Goal: Information Seeking & Learning: Check status

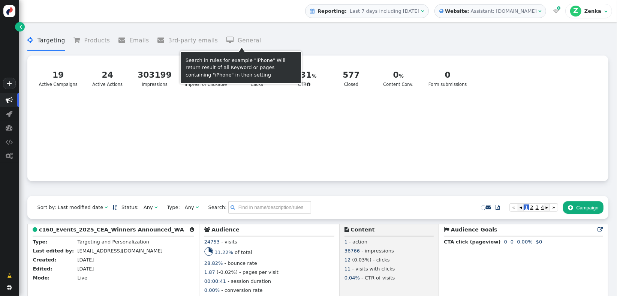
scroll to position [170, 0]
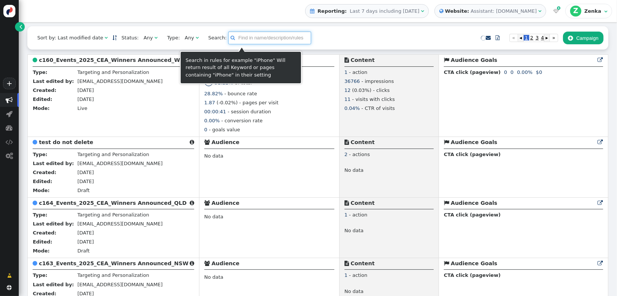
click at [228, 41] on input "text" at bounding box center [269, 38] width 83 height 13
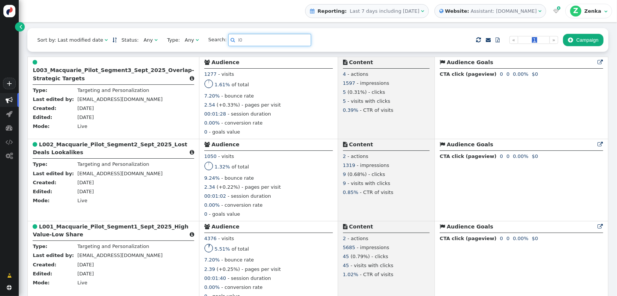
type input "l0"
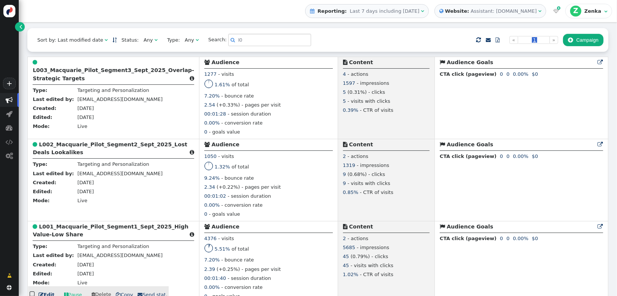
drag, startPoint x: 57, startPoint y: 234, endPoint x: 51, endPoint y: 237, distance: 6.5
click at [51, 237] on b "L001_Macquarie_Pilot_Segment1_Sept_2025_High Value-Low Share" at bounding box center [111, 231] width 156 height 14
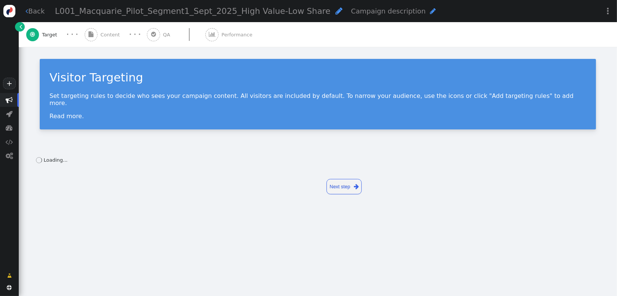
click at [228, 33] on span "Performance" at bounding box center [239, 35] width 34 height 8
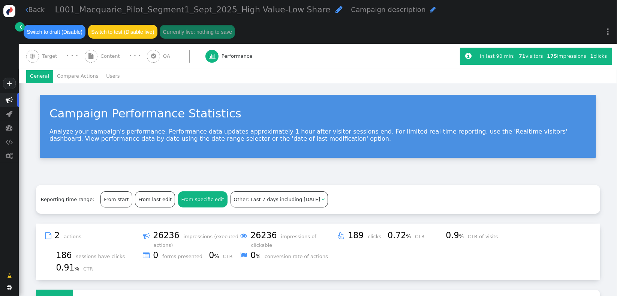
click at [179, 198] on div "From specific edit" at bounding box center [203, 199] width 49 height 15
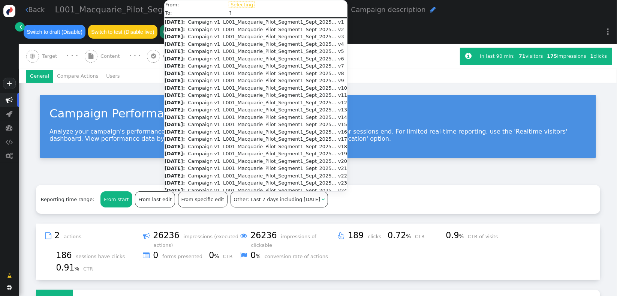
click at [117, 203] on div "From start" at bounding box center [116, 199] width 31 height 15
click at [251, 201] on span "Last 7 days including [DATE]" at bounding box center [286, 200] width 70 height 6
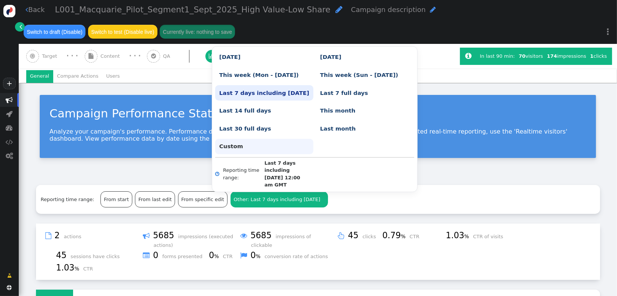
click at [239, 154] on link "Custom" at bounding box center [264, 146] width 99 height 15
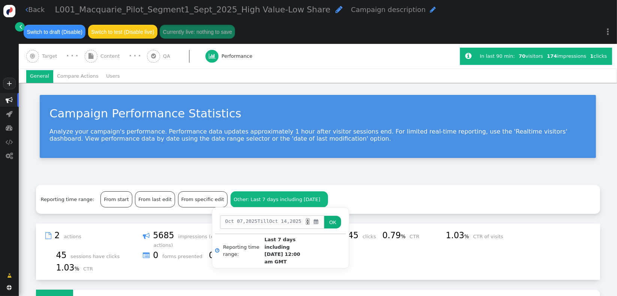
click at [319, 221] on span "" at bounding box center [316, 222] width 6 height 8
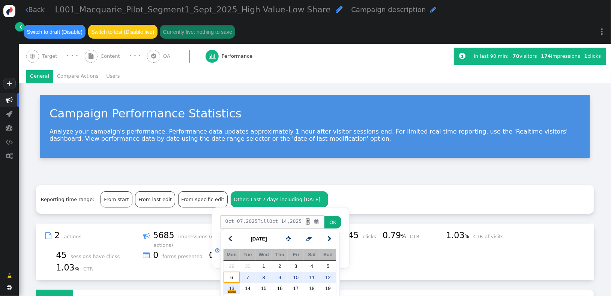
click at [234, 276] on td "6" at bounding box center [232, 277] width 16 height 11
click at [328, 275] on td "12" at bounding box center [328, 277] width 16 height 11
click at [338, 219] on button "OK" at bounding box center [332, 222] width 17 height 13
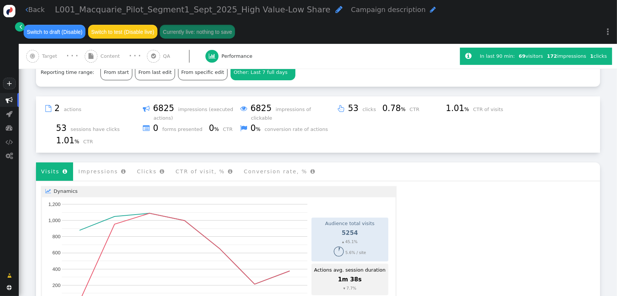
scroll to position [125, 0]
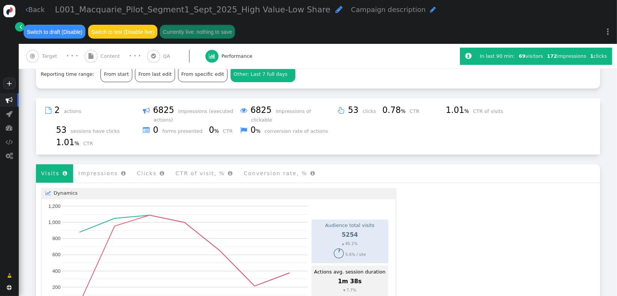
click at [182, 148] on td " 2 actions  6825 impressions (executed actions)  6825 impressions of clickab…" at bounding box center [318, 126] width 564 height 56
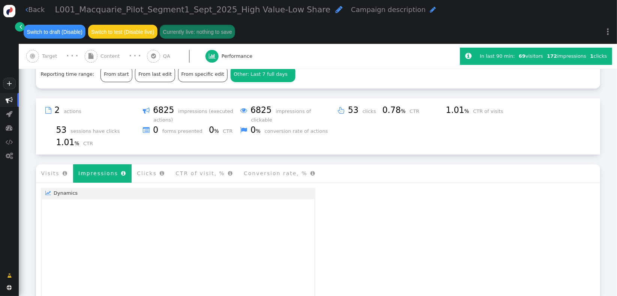
click at [100, 166] on li "Impressions " at bounding box center [102, 173] width 59 height 18
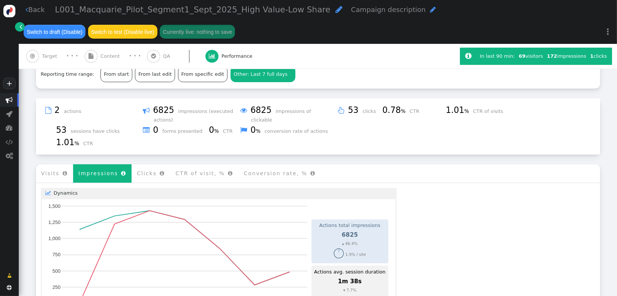
click at [172, 96] on div "Reporting time range: From start From last edit From specific edit Other: Last …" at bounding box center [318, 282] width 564 height 444
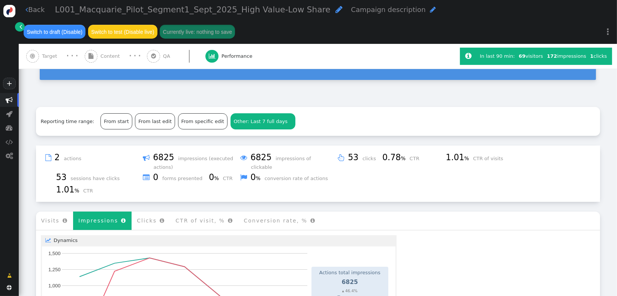
scroll to position [75, 0]
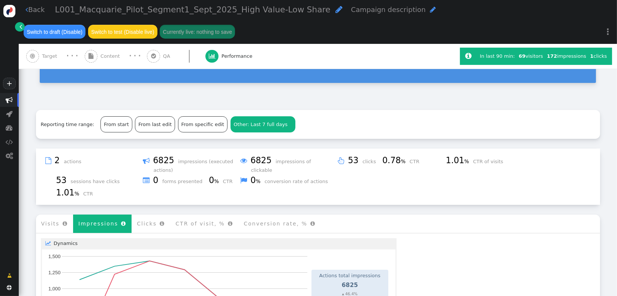
click at [123, 61] on div "· · ·" at bounding box center [135, 55] width 24 height 9
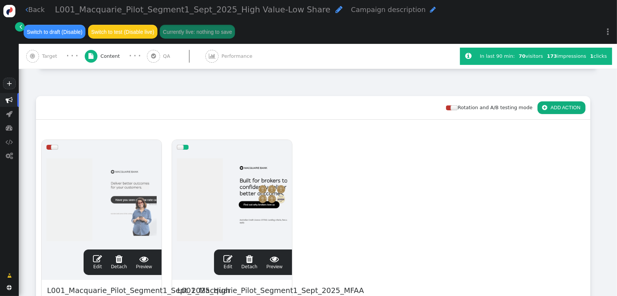
click at [213, 56] on span "" at bounding box center [212, 56] width 13 height 13
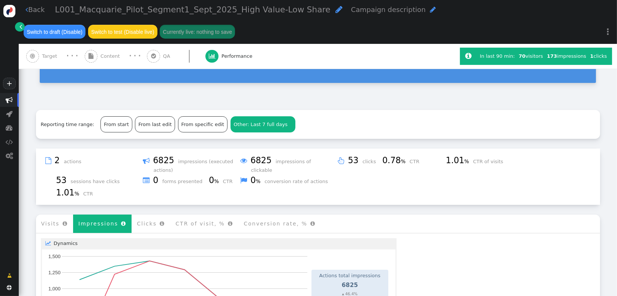
click at [239, 92] on div "Campaign Performance Statistics Analyze your campaign's performance. Performanc…" at bounding box center [318, 54] width 599 height 93
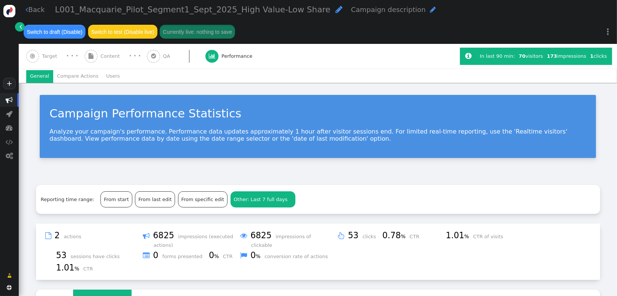
scroll to position [0, 0]
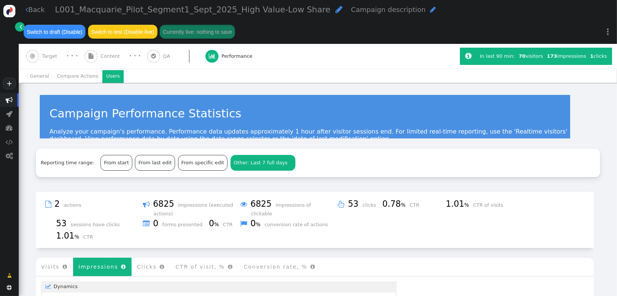
click at [107, 79] on li "Users" at bounding box center [112, 76] width 21 height 13
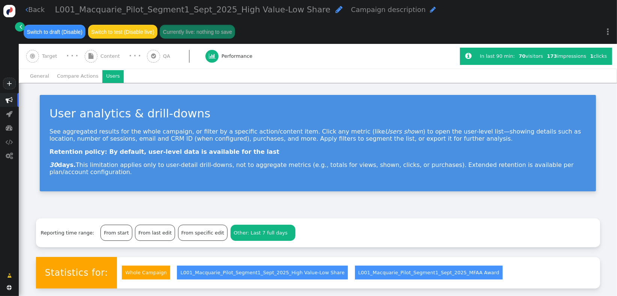
click at [161, 209] on div "Reporting time range: From start From last edit From specific edit Other: Last …" at bounding box center [318, 257] width 599 height 97
click at [251, 230] on span "Last 7 full days" at bounding box center [269, 233] width 37 height 6
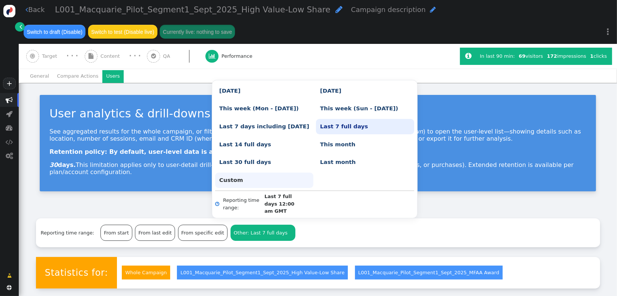
click at [248, 183] on link "Custom" at bounding box center [264, 180] width 99 height 15
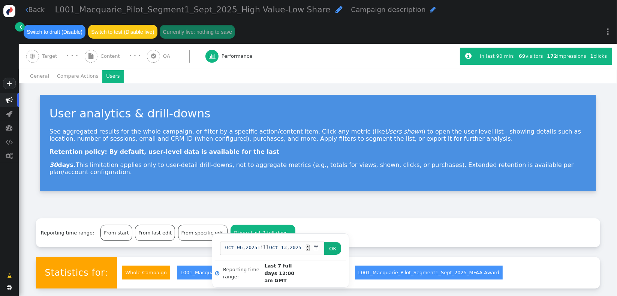
click at [319, 247] on span "" at bounding box center [316, 248] width 6 height 8
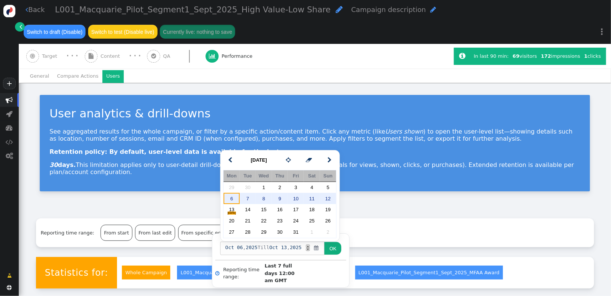
click at [233, 200] on td "6" at bounding box center [232, 198] width 16 height 11
click at [325, 199] on td "12" at bounding box center [328, 198] width 16 height 11
click at [336, 247] on button "OK" at bounding box center [332, 248] width 17 height 13
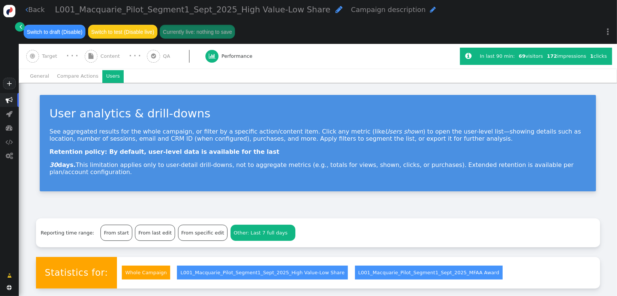
click at [365, 195] on div "User analytics & drill-downs See aggregated results for the whole campaign, or …" at bounding box center [318, 146] width 599 height 126
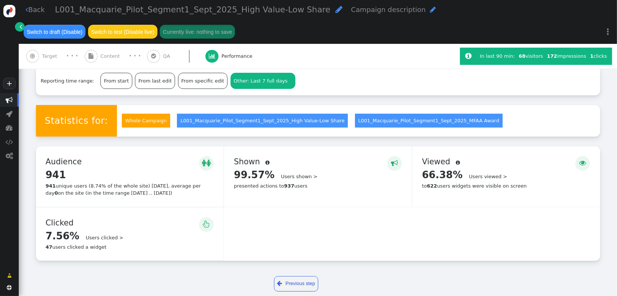
scroll to position [155, 0]
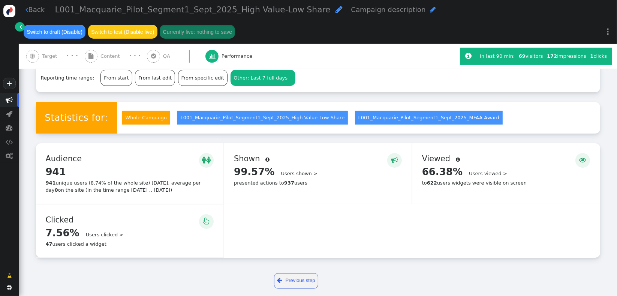
click at [308, 143] on div " Shown  99.57% Users shown > presented actions to 937 users" at bounding box center [318, 173] width 188 height 60
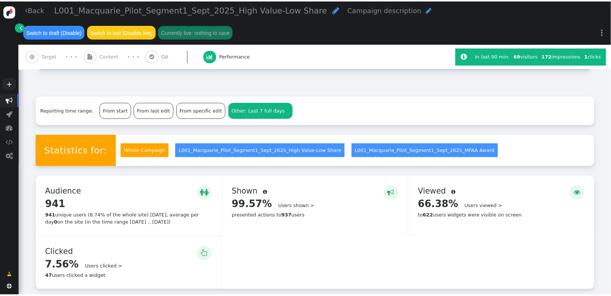
scroll to position [122, 0]
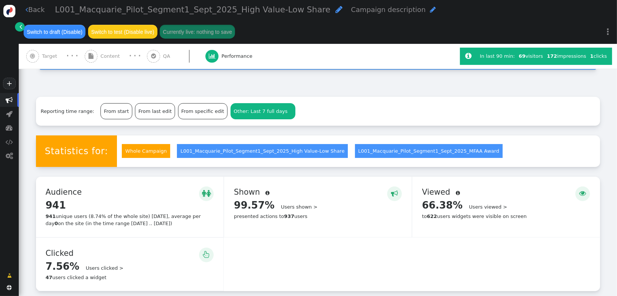
click at [251, 108] on span "Last 7 full days" at bounding box center [269, 111] width 37 height 6
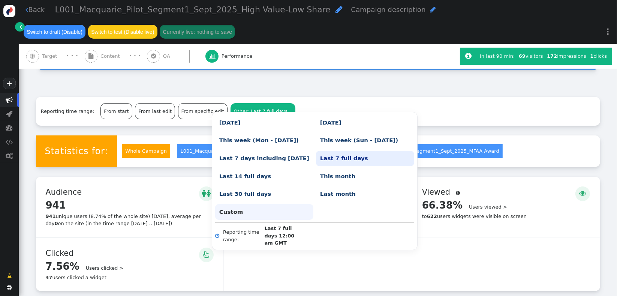
click at [250, 212] on link "Custom" at bounding box center [264, 211] width 99 height 15
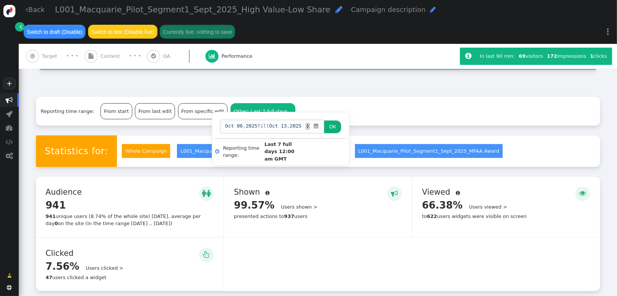
click at [319, 126] on span "" at bounding box center [316, 126] width 6 height 8
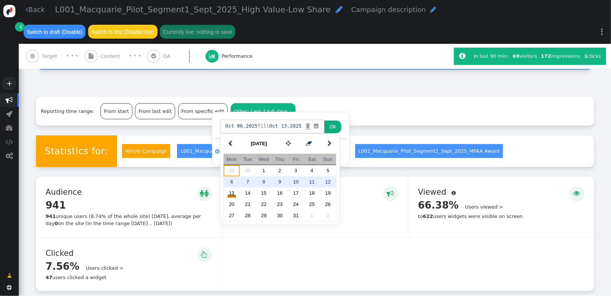
click at [236, 173] on td "29" at bounding box center [232, 170] width 16 height 11
click at [326, 168] on td "5" at bounding box center [328, 170] width 16 height 11
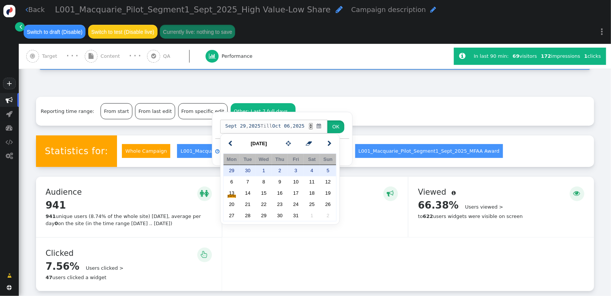
click at [344, 123] on button "OK" at bounding box center [335, 126] width 17 height 13
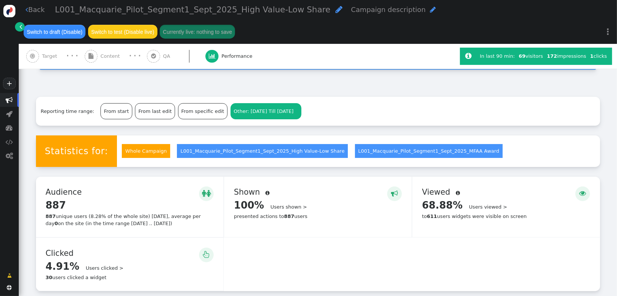
click at [258, 108] on span "[DATE] Till [DATE]" at bounding box center [272, 111] width 43 height 6
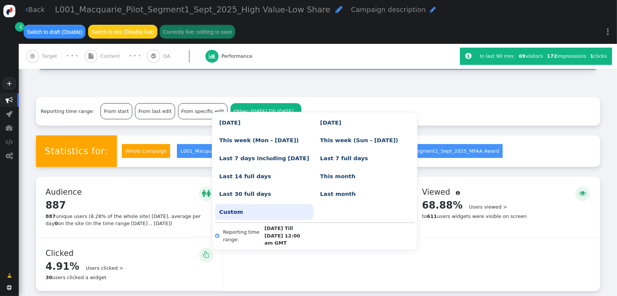
click at [239, 210] on link "Custom" at bounding box center [264, 211] width 99 height 15
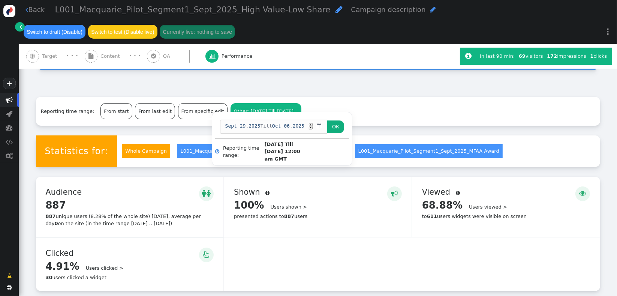
click at [322, 128] on span "" at bounding box center [319, 126] width 6 height 8
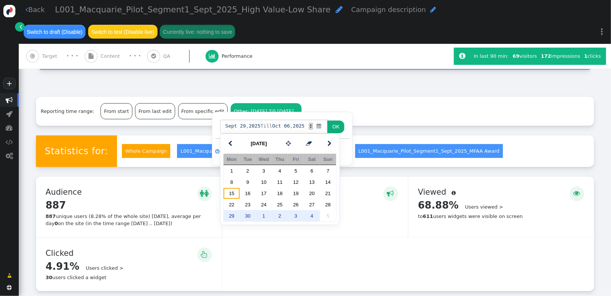
click at [230, 193] on td "15" at bounding box center [232, 193] width 16 height 11
click at [327, 192] on td "21" at bounding box center [328, 193] width 16 height 11
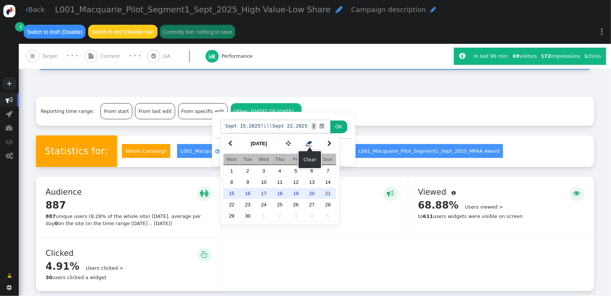
click at [309, 146] on div at bounding box center [309, 148] width 7 height 5
click at [309, 143] on span "" at bounding box center [309, 143] width 6 height 9
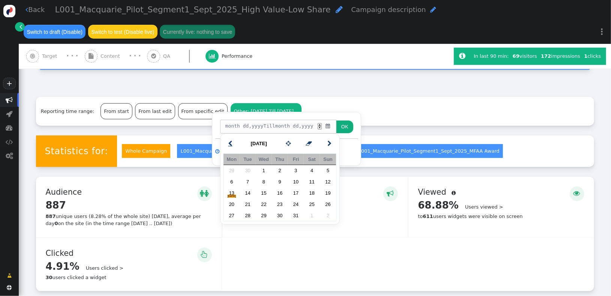
click at [232, 143] on span "" at bounding box center [230, 143] width 4 height 9
click at [230, 201] on td "22" at bounding box center [232, 204] width 16 height 11
click at [322, 202] on td "28" at bounding box center [328, 204] width 16 height 11
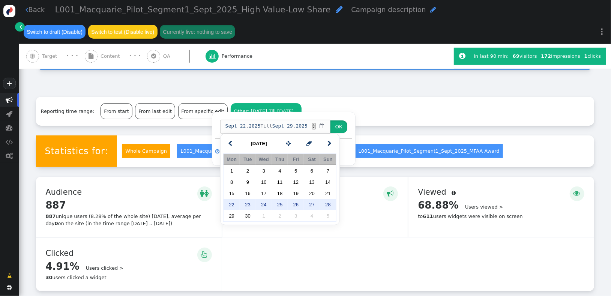
click at [339, 127] on button "OK" at bounding box center [338, 126] width 17 height 13
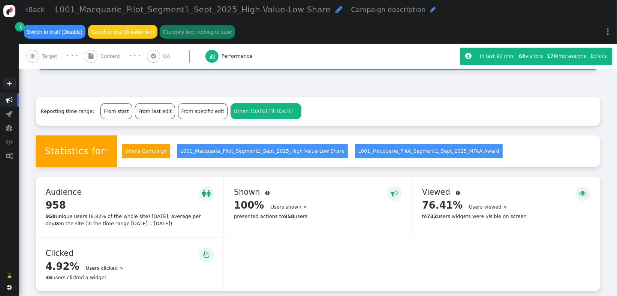
click at [254, 108] on span "[DATE] Till [DATE]" at bounding box center [272, 111] width 43 height 6
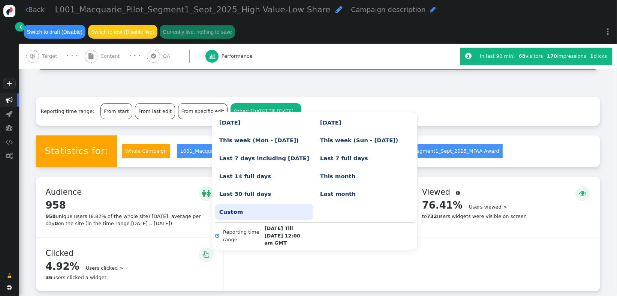
click at [254, 216] on link "Custom" at bounding box center [264, 211] width 99 height 15
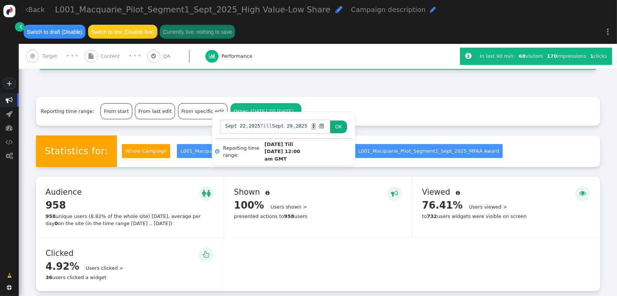
click at [325, 126] on span "" at bounding box center [322, 126] width 6 height 8
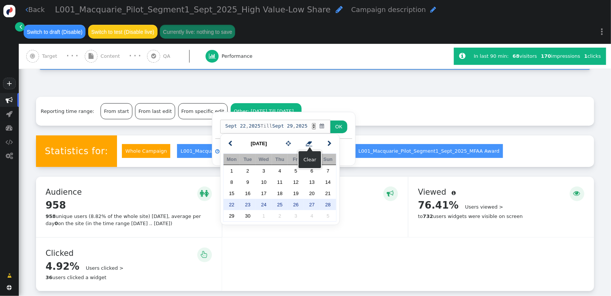
click at [309, 143] on span "" at bounding box center [309, 143] width 6 height 9
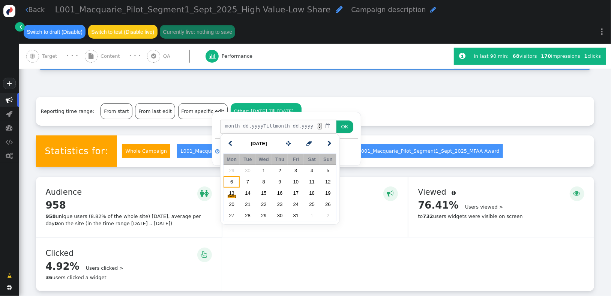
click at [231, 183] on td "6" at bounding box center [232, 181] width 16 height 11
click at [322, 178] on td "12" at bounding box center [328, 181] width 16 height 11
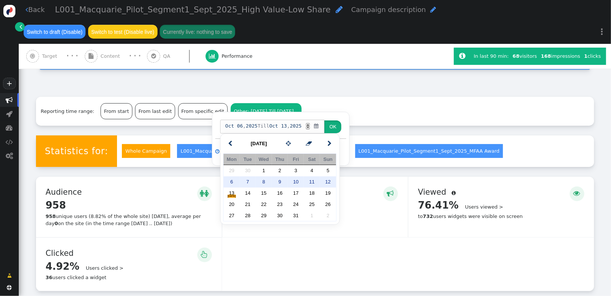
click at [340, 124] on button "OK" at bounding box center [332, 126] width 17 height 13
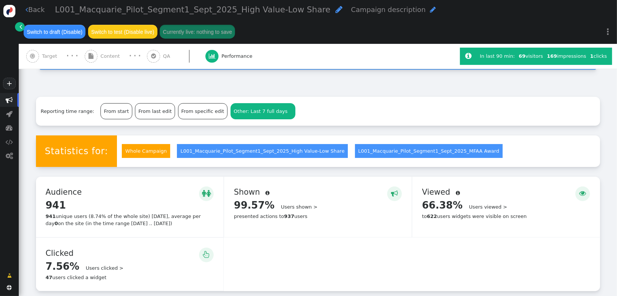
click at [74, 87] on div "Reporting time range: From start From last edit From specific edit Other: Last …" at bounding box center [318, 189] width 599 height 204
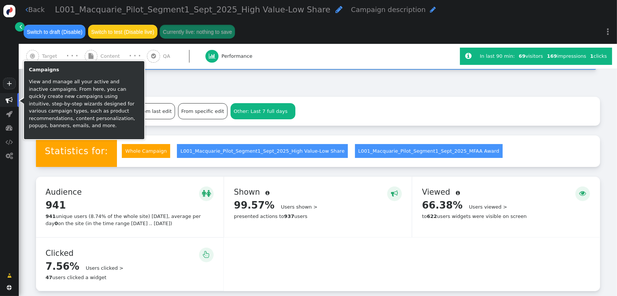
click at [13, 99] on span "" at bounding box center [9, 99] width 7 height 7
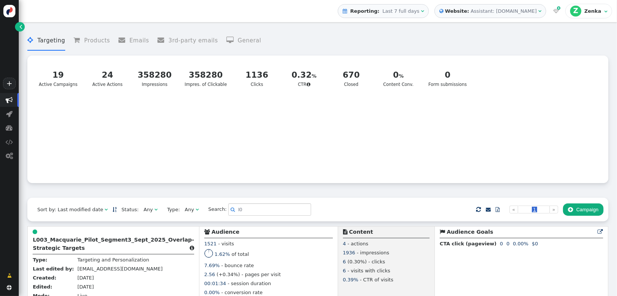
scroll to position [182, 0]
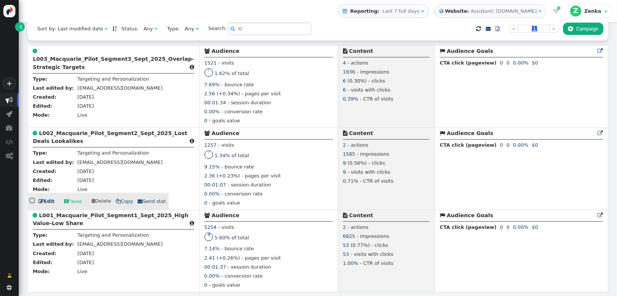
click at [96, 134] on b "L002_Macquarie_Pilot_Segment2_Sept_2025_Lost Deals Lookalikes" at bounding box center [110, 137] width 155 height 14
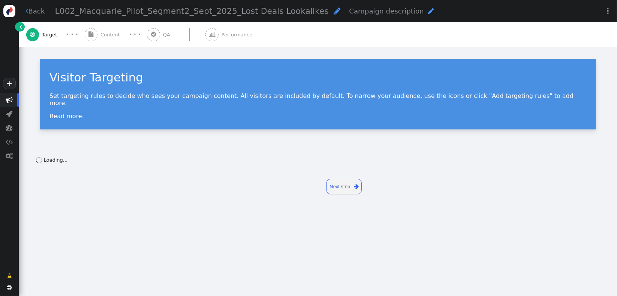
click at [226, 37] on div " Back L002_Macquarie_Pilot_Segment2_Sept_2025_Lost Deals Lookalikes  Campaign…" at bounding box center [318, 23] width 599 height 47
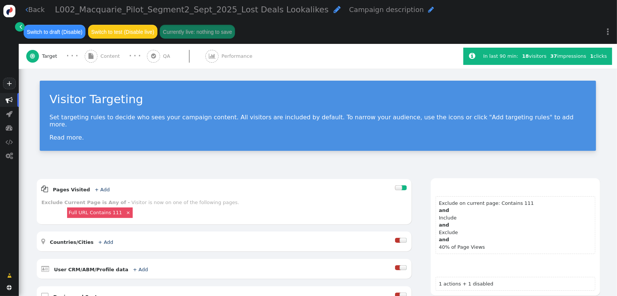
click at [222, 55] on span "Performance" at bounding box center [239, 57] width 34 height 8
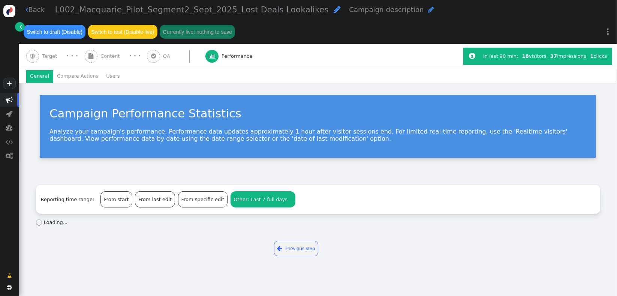
click at [313, 178] on div "Reporting time range: From start From last edit From specific edit Other: Last …" at bounding box center [318, 200] width 599 height 51
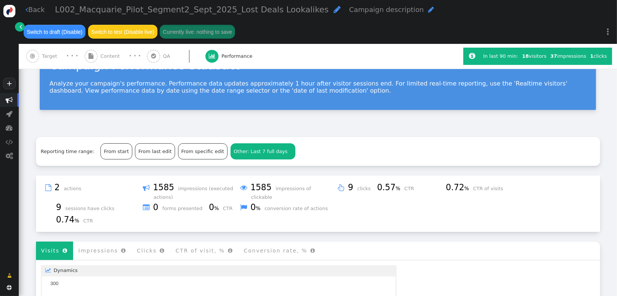
scroll to position [50, 0]
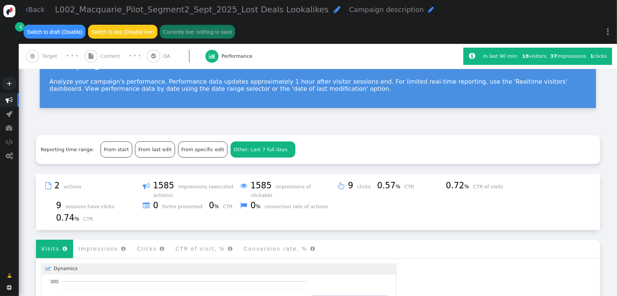
click at [243, 141] on li "Other: Last 7 full days " at bounding box center [263, 149] width 65 height 16
click at [251, 150] on span "Last 7 full days" at bounding box center [269, 150] width 37 height 6
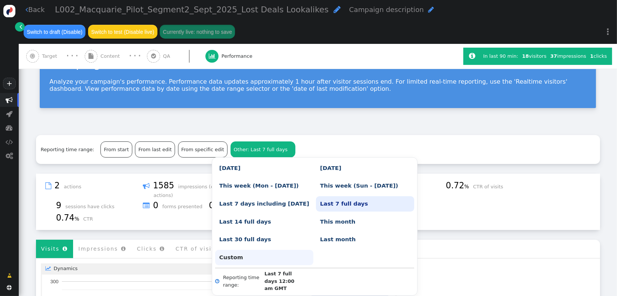
click at [248, 260] on link "Custom" at bounding box center [264, 257] width 99 height 15
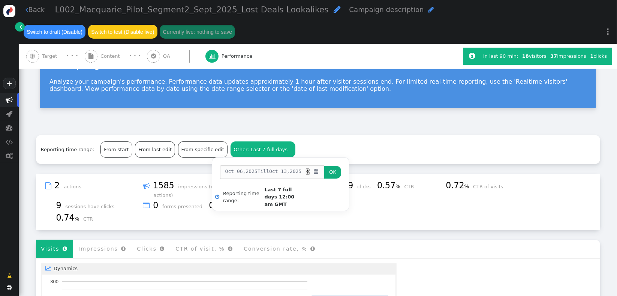
click at [318, 172] on span "" at bounding box center [316, 172] width 6 height 8
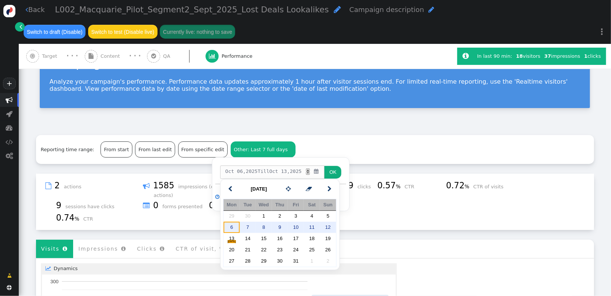
click at [233, 230] on td "6" at bounding box center [232, 227] width 16 height 11
click at [326, 227] on td "12" at bounding box center [328, 227] width 16 height 11
click at [340, 169] on button "OK" at bounding box center [332, 172] width 17 height 13
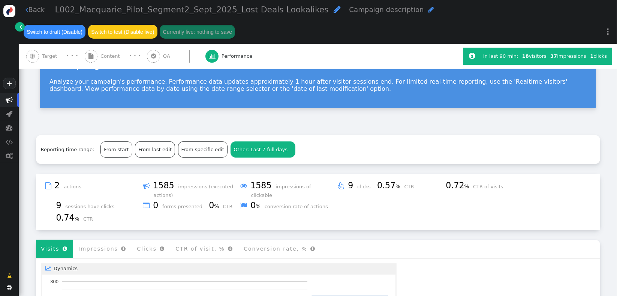
click at [201, 125] on div "Campaign Performance Statistics Analyze your campaign's performance. Performanc…" at bounding box center [318, 79] width 599 height 93
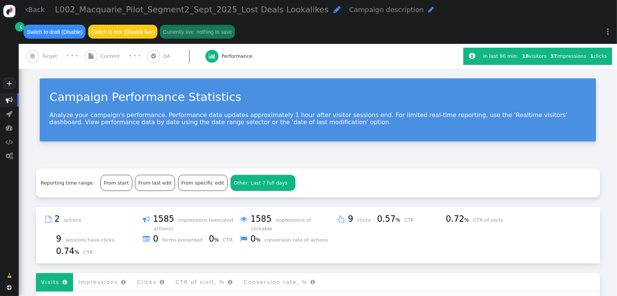
scroll to position [0, 0]
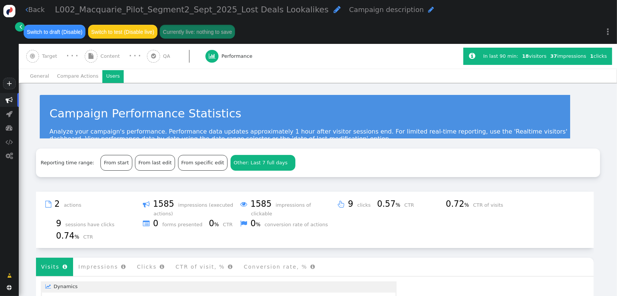
click at [103, 74] on li "Users" at bounding box center [112, 76] width 21 height 13
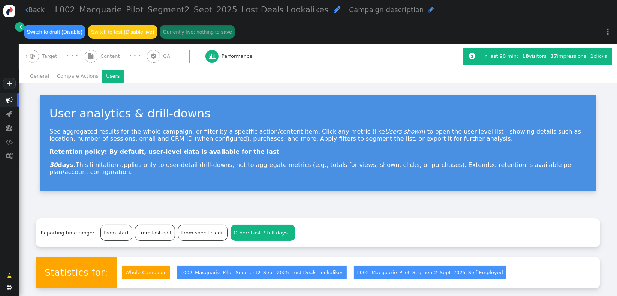
click at [140, 195] on div "User analytics & drill-downs See aggregated results for the whole campaign, or …" at bounding box center [318, 146] width 599 height 126
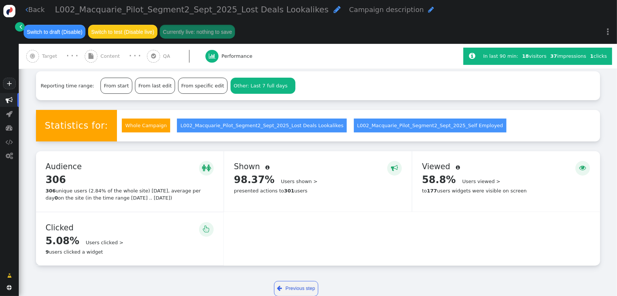
scroll to position [155, 0]
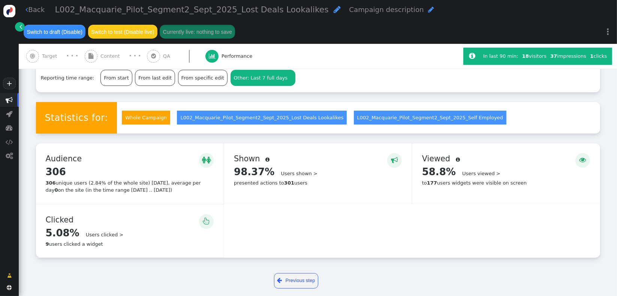
click at [324, 85] on div "Reporting time range: From start From last edit From specific edit Other: Last …" at bounding box center [318, 77] width 564 height 29
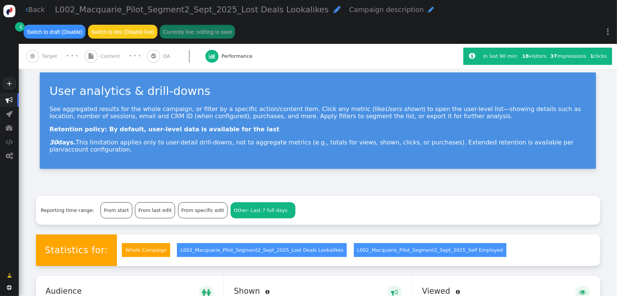
scroll to position [0, 0]
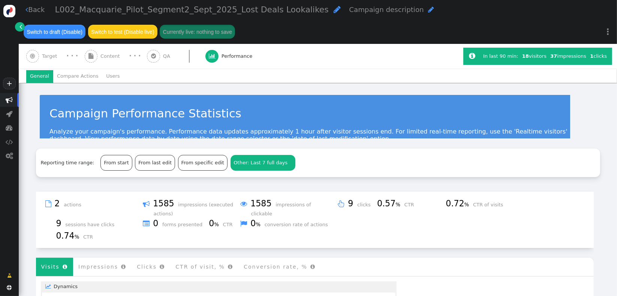
click at [38, 75] on li "General" at bounding box center [39, 76] width 27 height 13
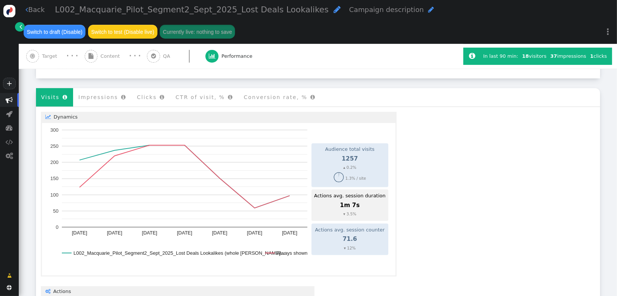
scroll to position [216, 0]
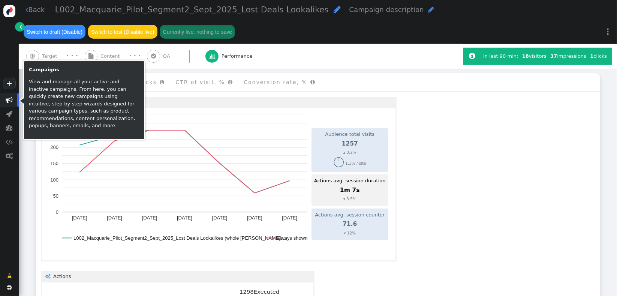
click at [7, 99] on span "" at bounding box center [9, 99] width 7 height 7
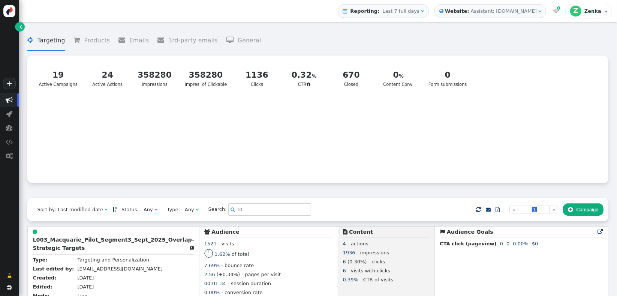
click at [78, 194] on div " Targeting  Products  Emails  3rd-party emails  General ? Active Campaigns…" at bounding box center [317, 112] width 581 height 172
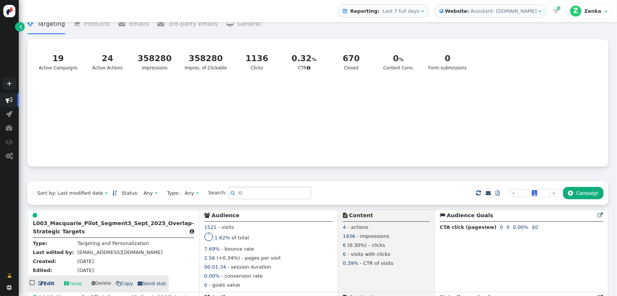
click at [79, 223] on b "L003_Macquarie_Pilot_Segment3_Sept_2025_Overlap-Strategic Targets" at bounding box center [113, 227] width 161 height 14
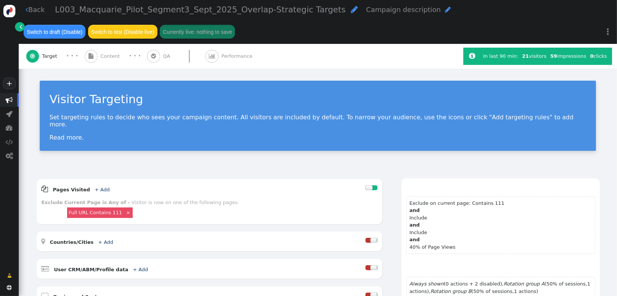
click at [236, 50] on div " Performance" at bounding box center [231, 56] width 50 height 25
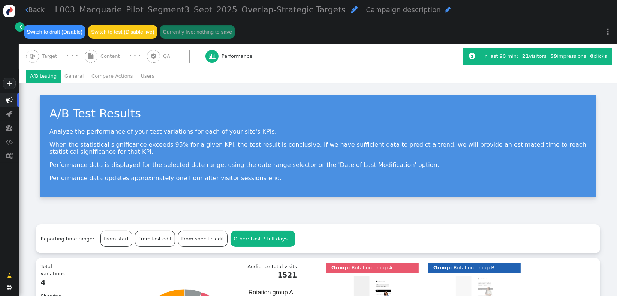
click at [165, 90] on div "A/B Test Results Analyze the performance of your test variations for each of yo…" at bounding box center [318, 149] width 599 height 132
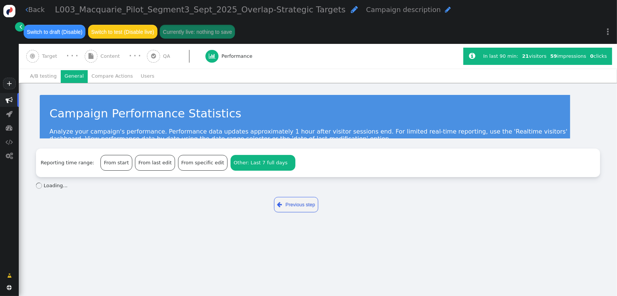
click at [68, 79] on li "General" at bounding box center [74, 76] width 27 height 13
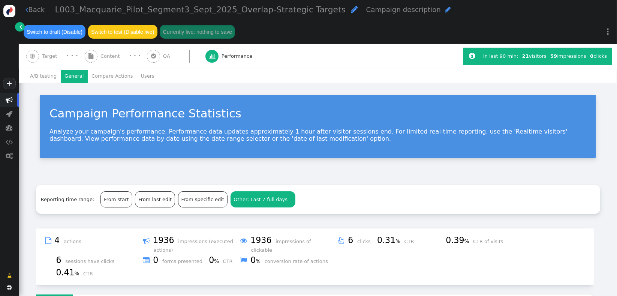
click at [308, 191] on div "Reporting time range: From start From last edit From specific edit Other: Last …" at bounding box center [318, 199] width 564 height 29
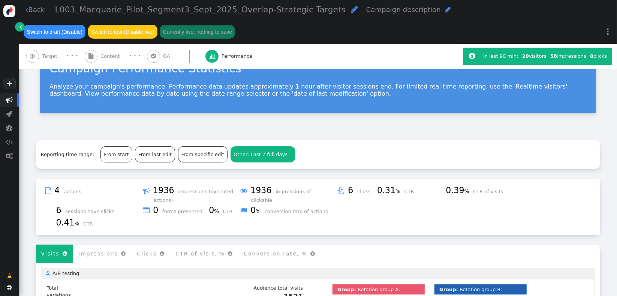
scroll to position [50, 0]
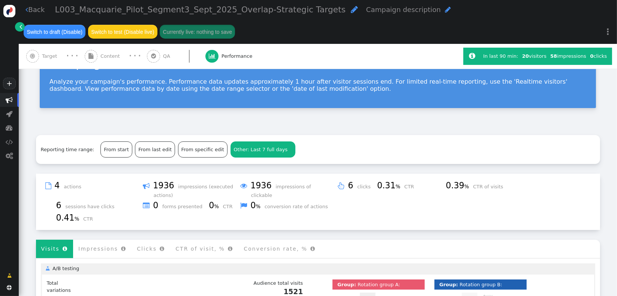
click at [188, 113] on div "Campaign Performance Statistics Analyze your campaign's performance. Performanc…" at bounding box center [318, 79] width 599 height 93
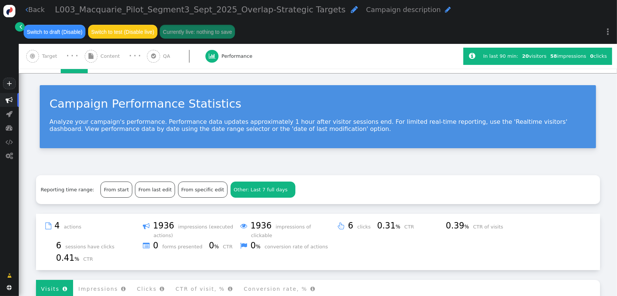
scroll to position [0, 0]
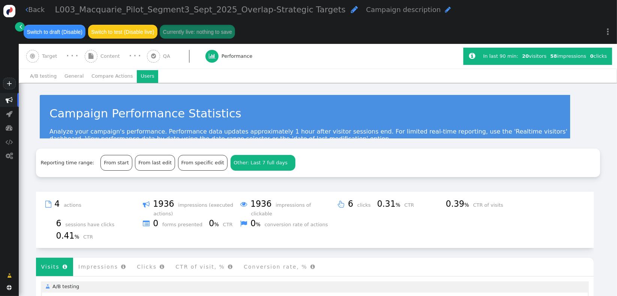
click at [139, 78] on li "Users" at bounding box center [147, 76] width 21 height 13
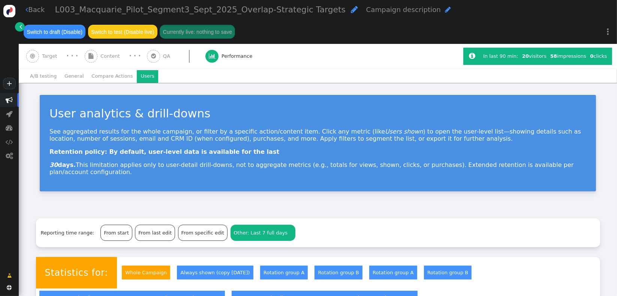
click at [150, 210] on div "Reporting time range: From start From last edit From specific edit Other: Last …" at bounding box center [318, 286] width 599 height 154
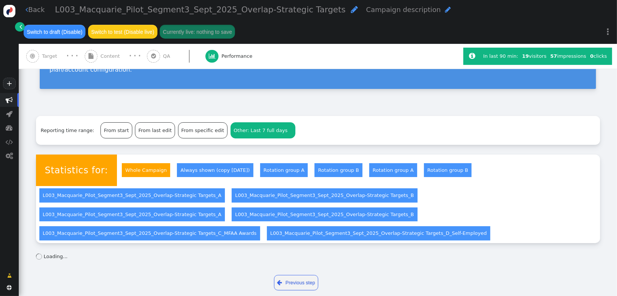
scroll to position [105, 0]
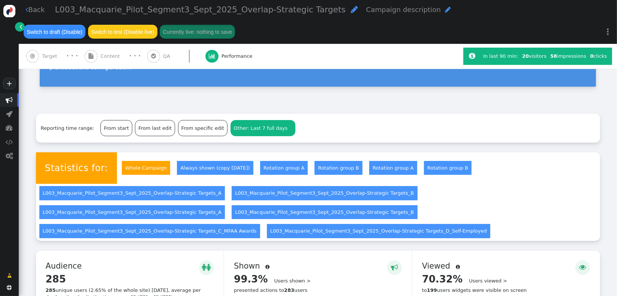
click at [446, 212] on div "Statistics for: Whole Campaign Always shown (copy [DATE]) Rotation group A Rota…" at bounding box center [318, 196] width 564 height 89
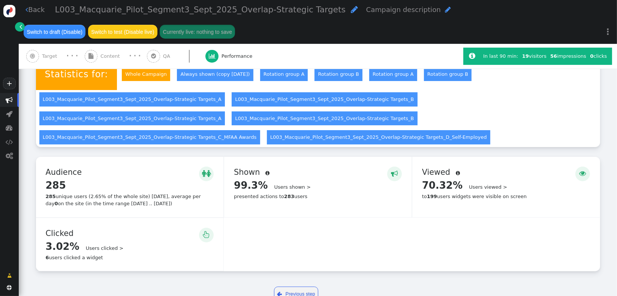
scroll to position [212, 0]
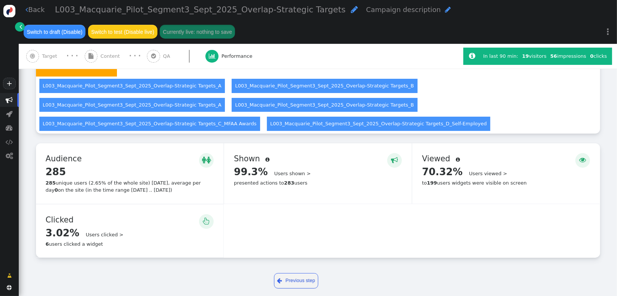
click at [411, 225] on div "  Audience  285 Details > 285 unique users (2.65% of the whole site) [DATE],…" at bounding box center [318, 200] width 564 height 115
click at [233, 117] on link "L003_Macquarie_Pilot_Segment3_Sept_2025_Overlap-Strategic Targets_C_MFAA Awards" at bounding box center [149, 124] width 221 height 14
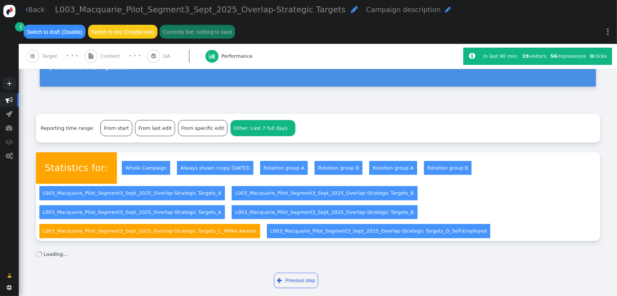
click at [267, 227] on link "L003_Macquarie_Pilot_Segment3_Sept_2025_Overlap-Strategic Targets_D_Self-Employ…" at bounding box center [379, 231] width 224 height 14
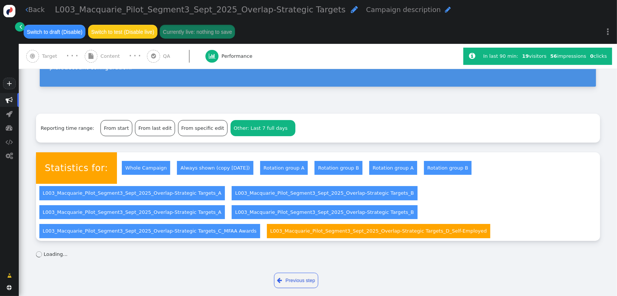
click at [245, 224] on link "L003_Macquarie_Pilot_Segment3_Sept_2025_Overlap-Strategic Targets_C_MFAA Awards" at bounding box center [149, 231] width 221 height 14
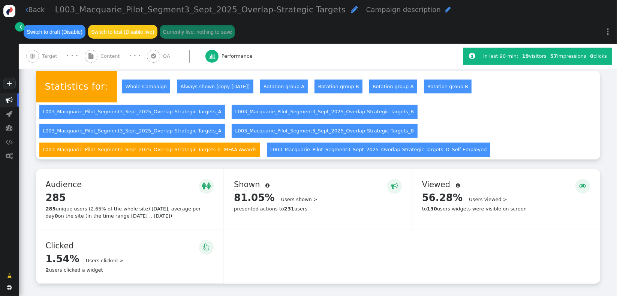
scroll to position [188, 0]
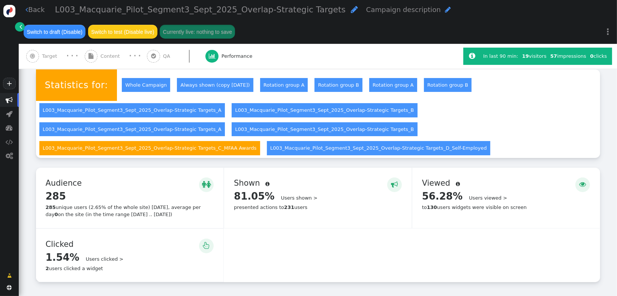
click at [267, 141] on link "L003_Macquarie_Pilot_Segment3_Sept_2025_Overlap-Strategic Targets_D_Self-Employ…" at bounding box center [379, 148] width 224 height 14
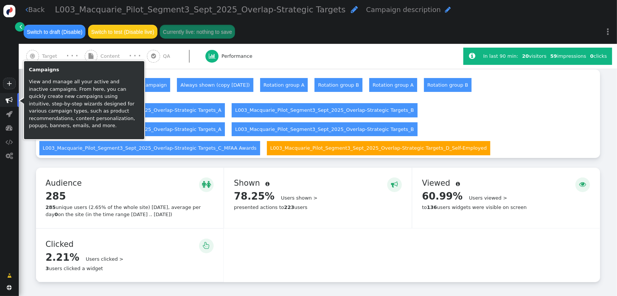
click at [8, 104] on span "" at bounding box center [9, 100] width 19 height 14
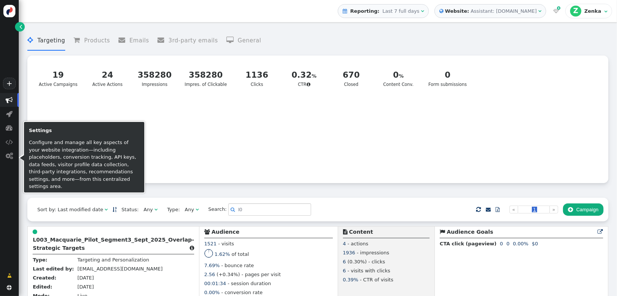
click at [0, 179] on div " Campaigns  Realtime Visitors  Dashboard  Tracker Settings  Settings" at bounding box center [9, 178] width 19 height 171
